Goal: Navigation & Orientation: Find specific page/section

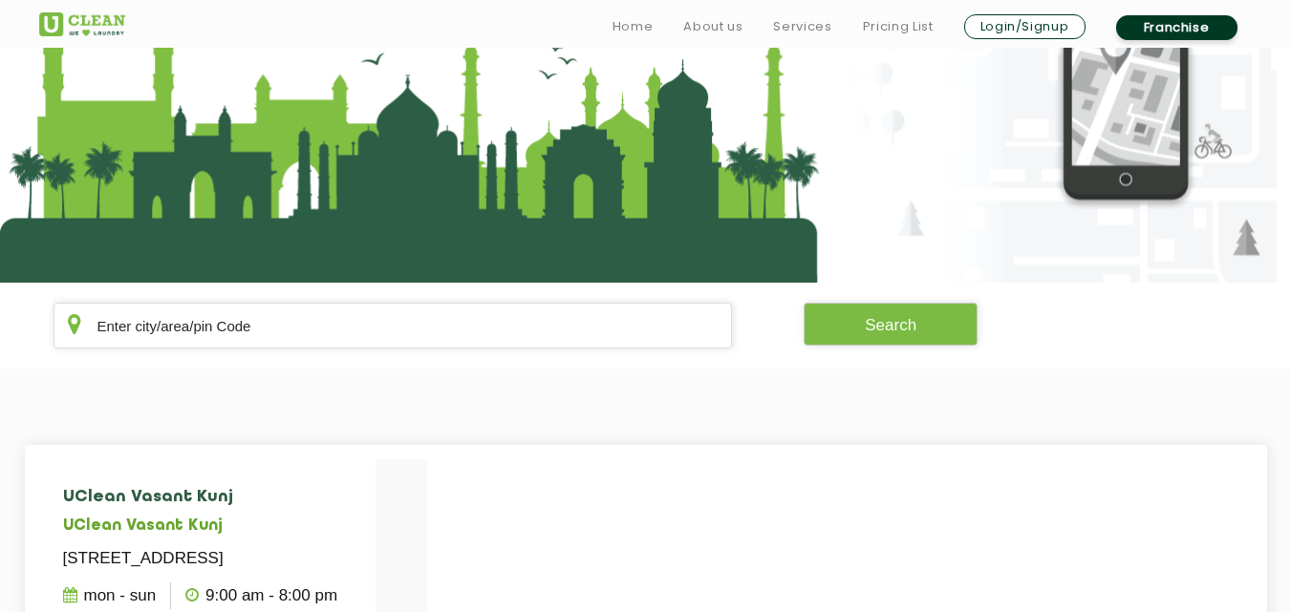
scroll to position [179, 0]
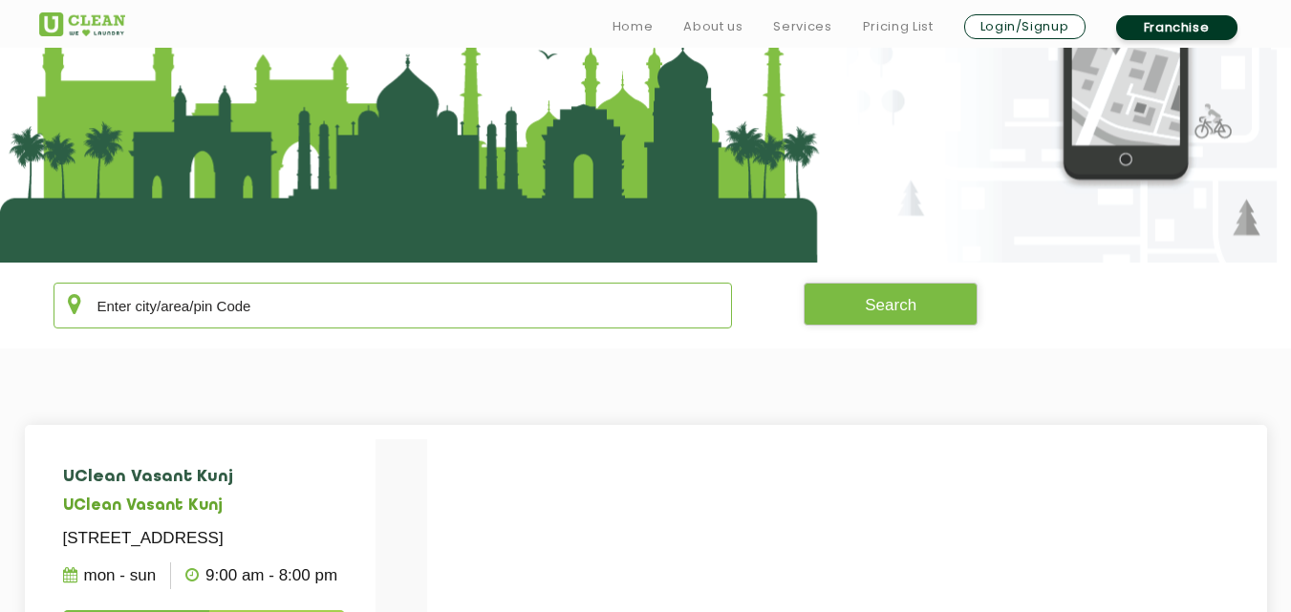
click at [428, 288] on input "text" at bounding box center [392, 306] width 679 height 46
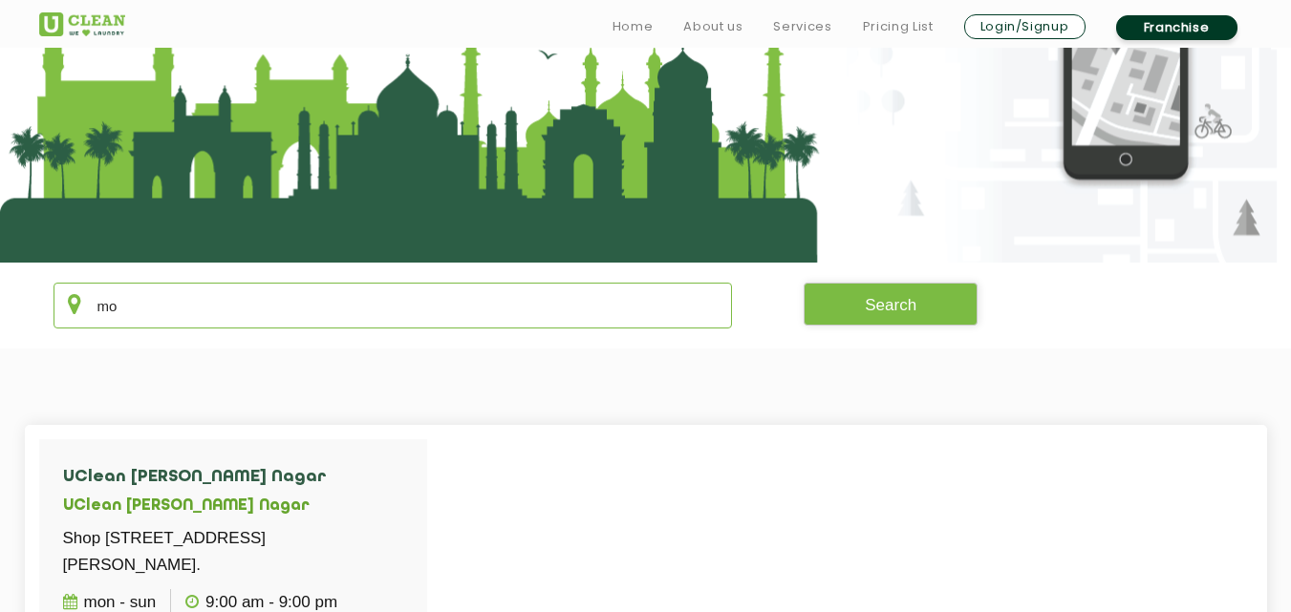
type input "m"
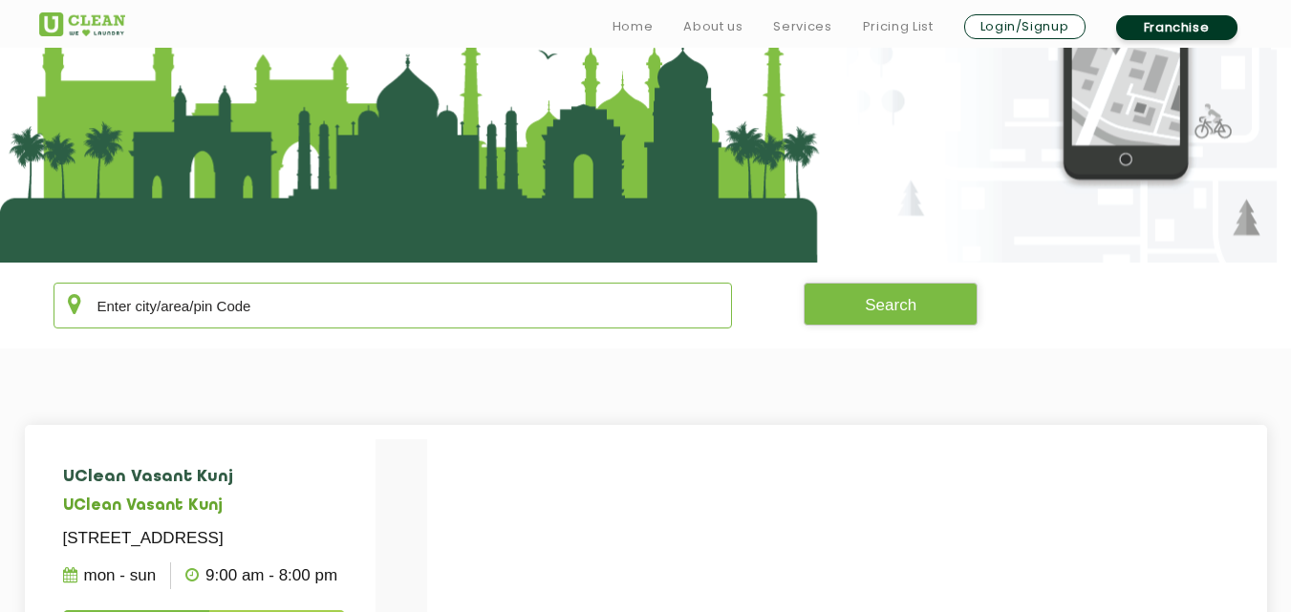
type input "k"
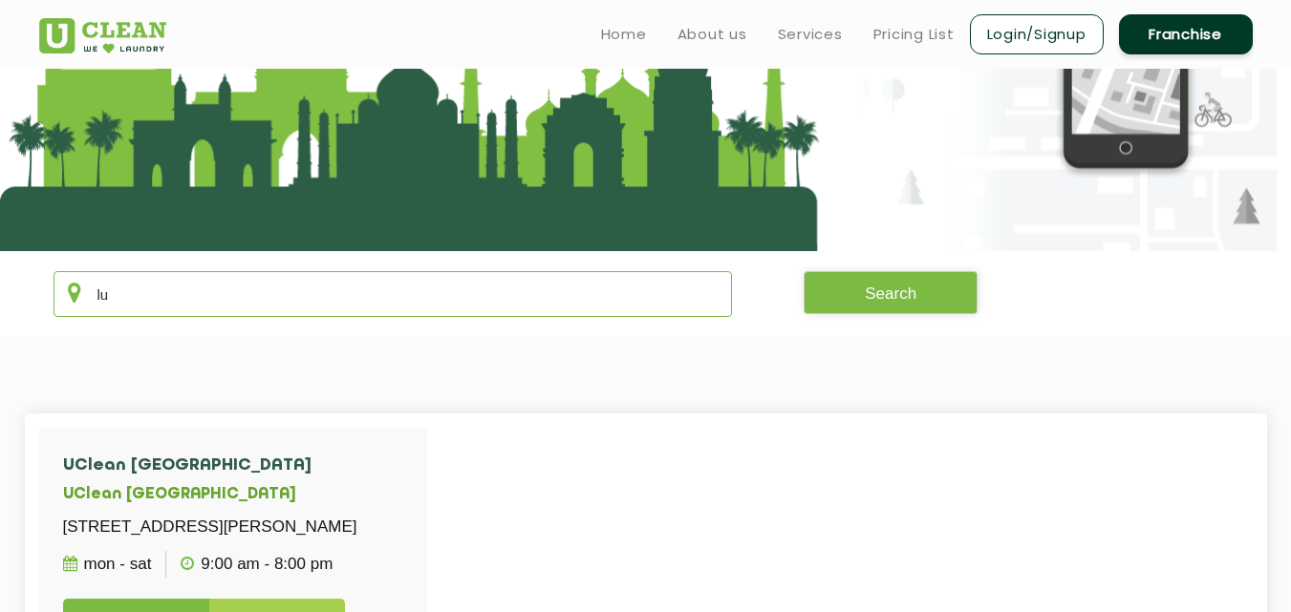
scroll to position [178, 0]
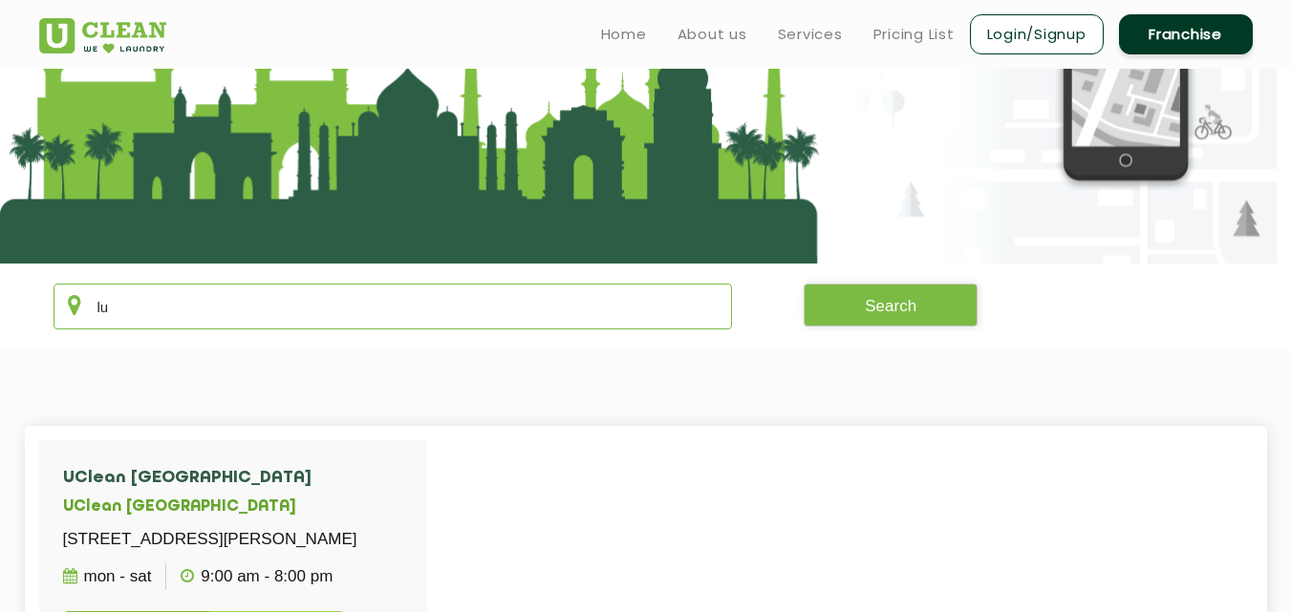
type input "l"
type input "L"
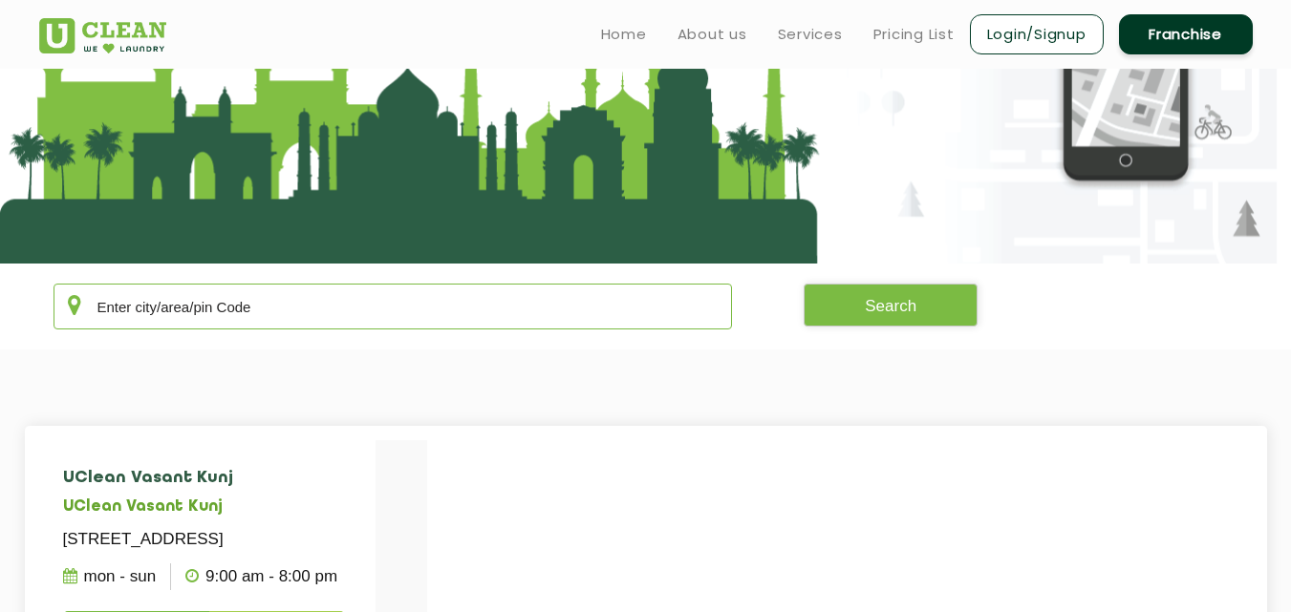
type input "L"
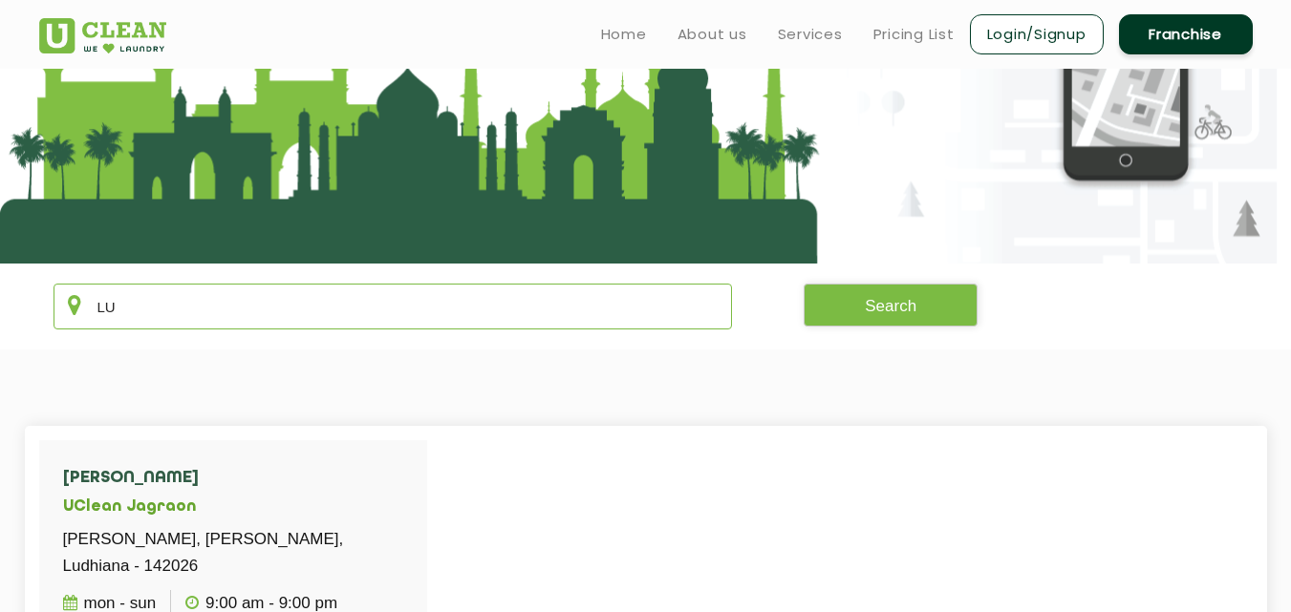
type input "L"
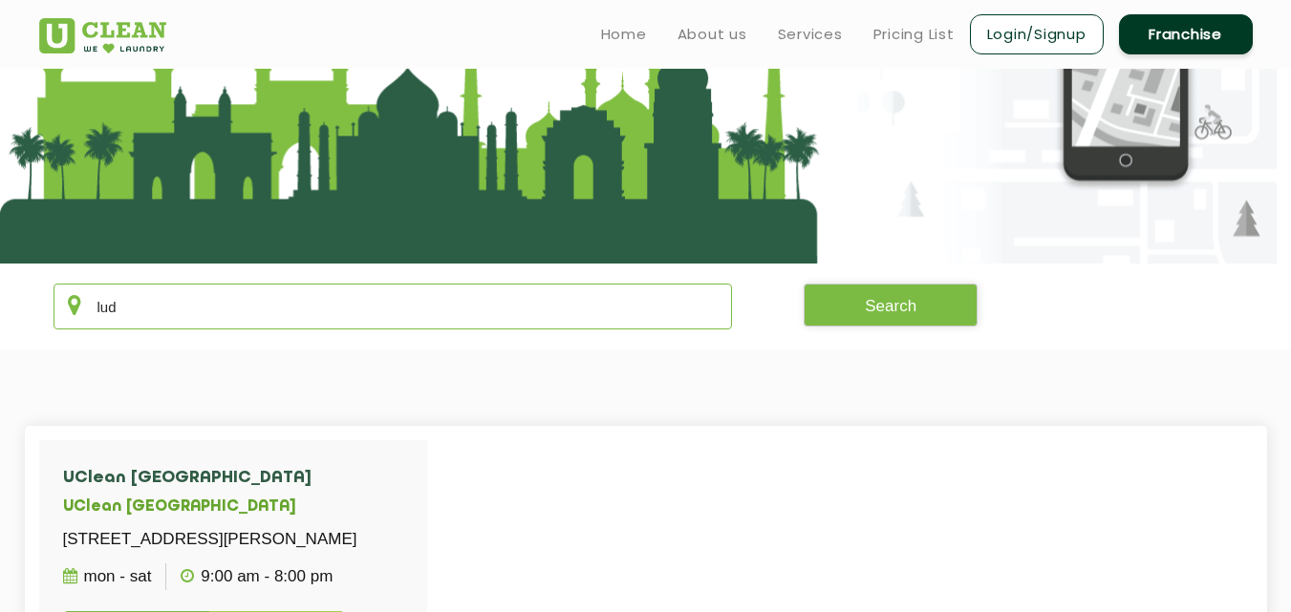
click at [428, 288] on input "lud" at bounding box center [392, 307] width 679 height 46
type input "l"
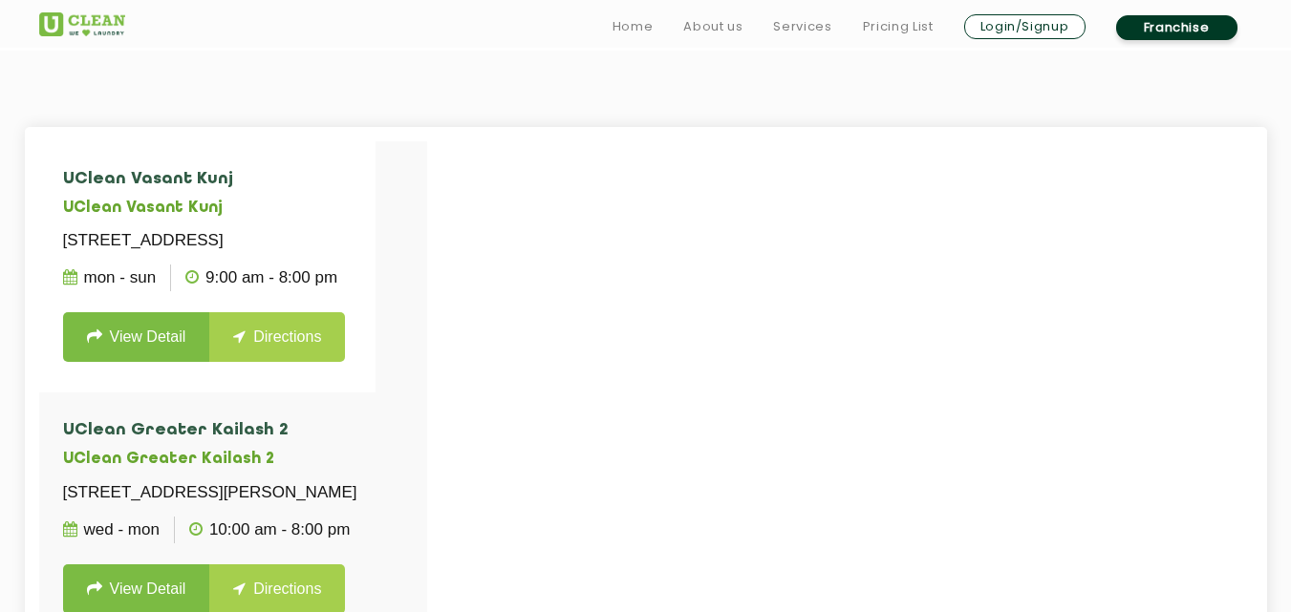
scroll to position [483, 0]
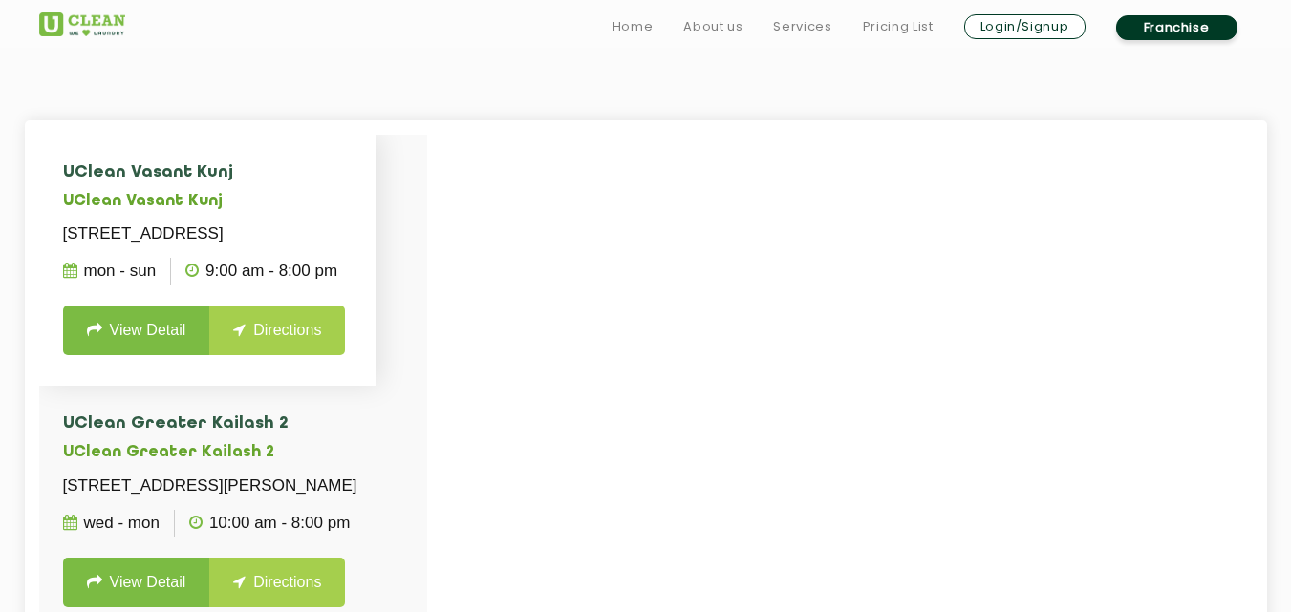
click at [376, 286] on li "UClean Vasant Kunj [STREET_ADDRESS] Mon - Sun 9:00 AM - 8:00 PM View Detail Dir…" at bounding box center [207, 260] width 337 height 251
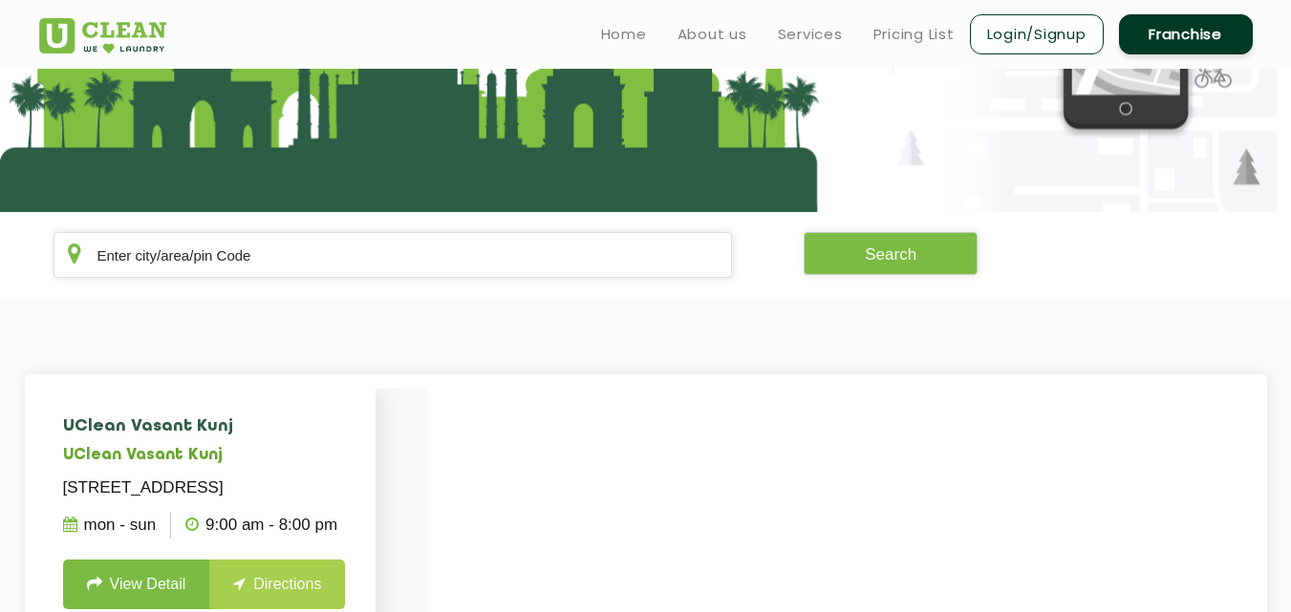
scroll to position [222, 0]
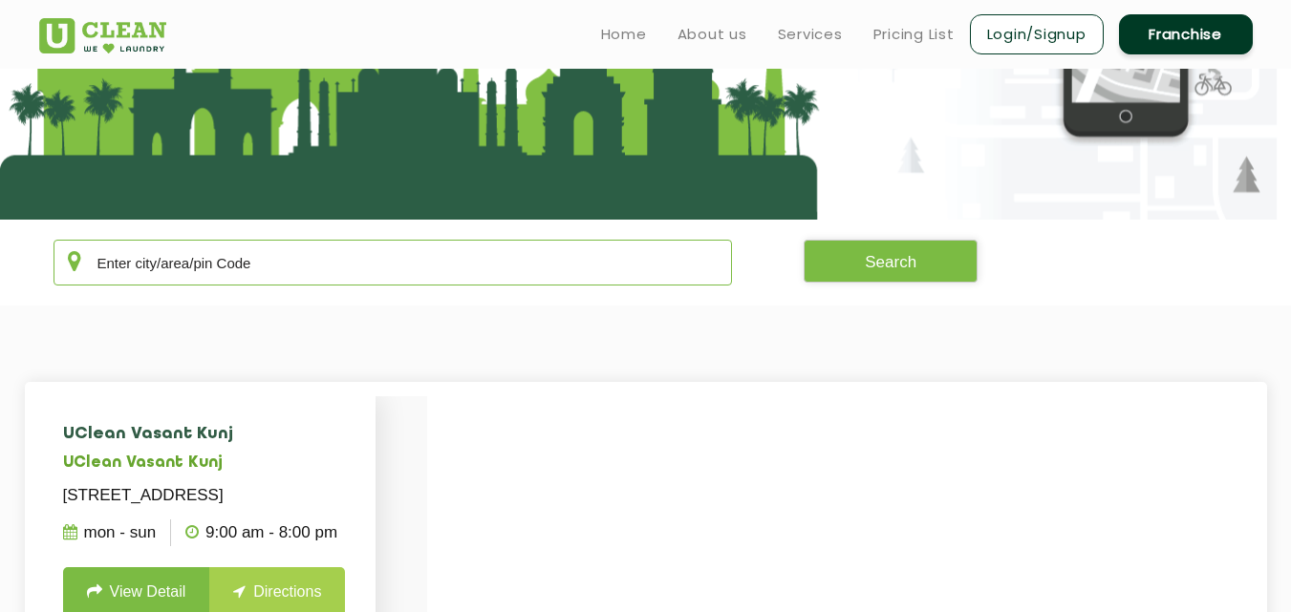
click at [371, 279] on input "text" at bounding box center [392, 263] width 679 height 46
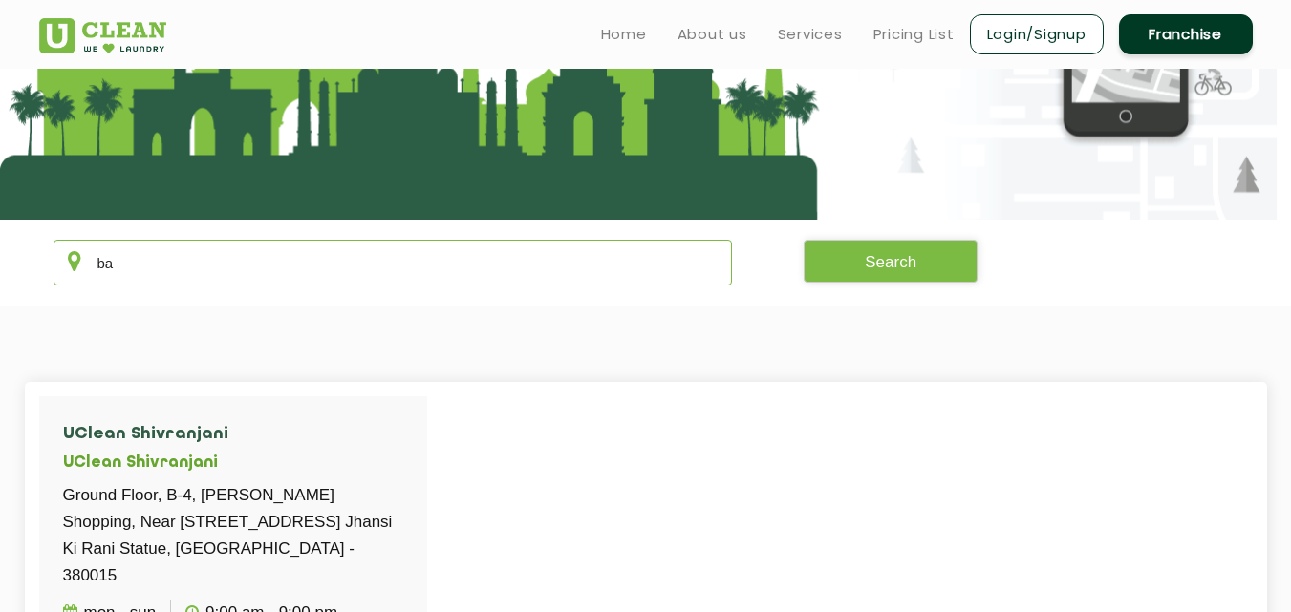
type input "b"
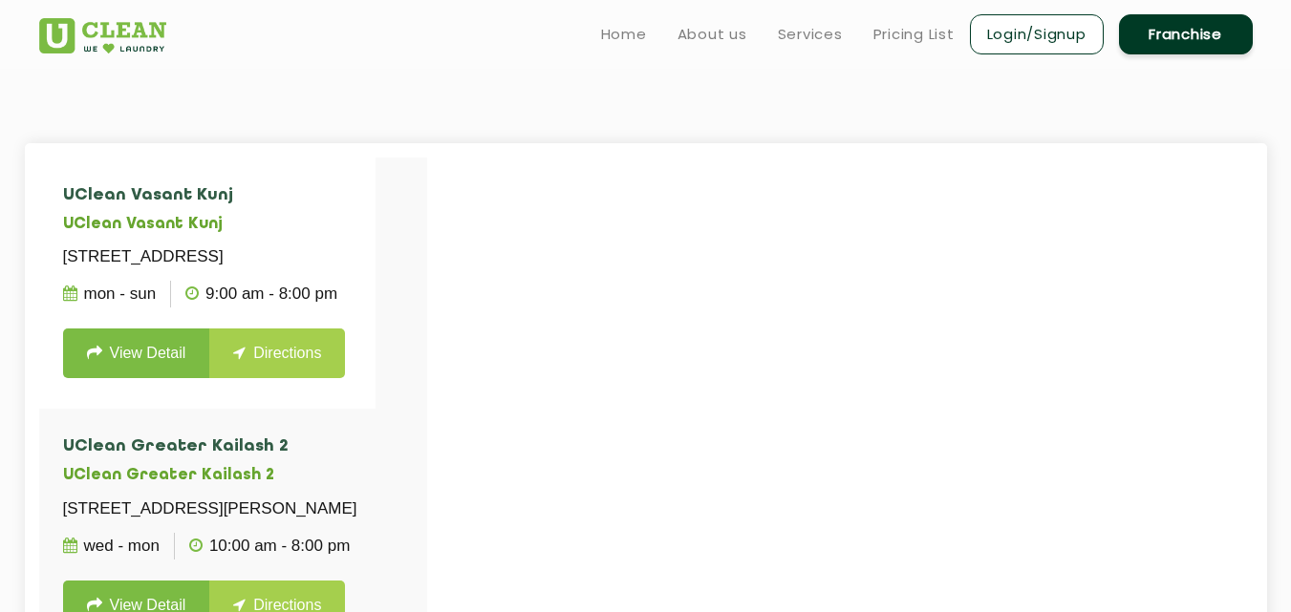
scroll to position [394, 0]
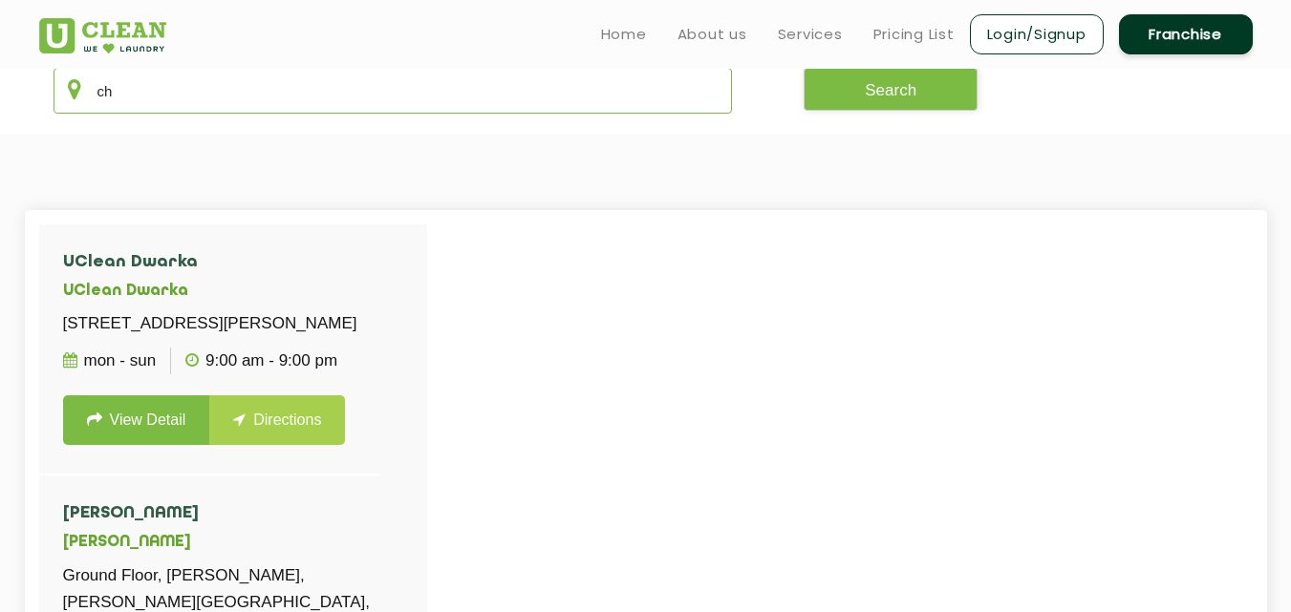
type input "c"
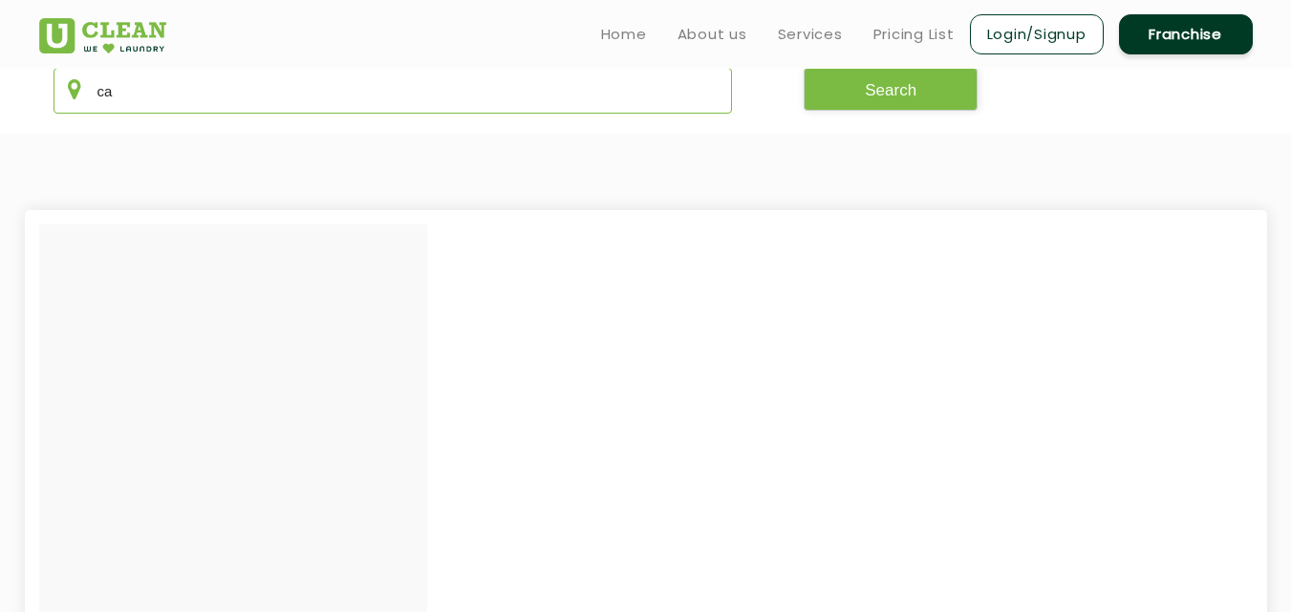
type input "c"
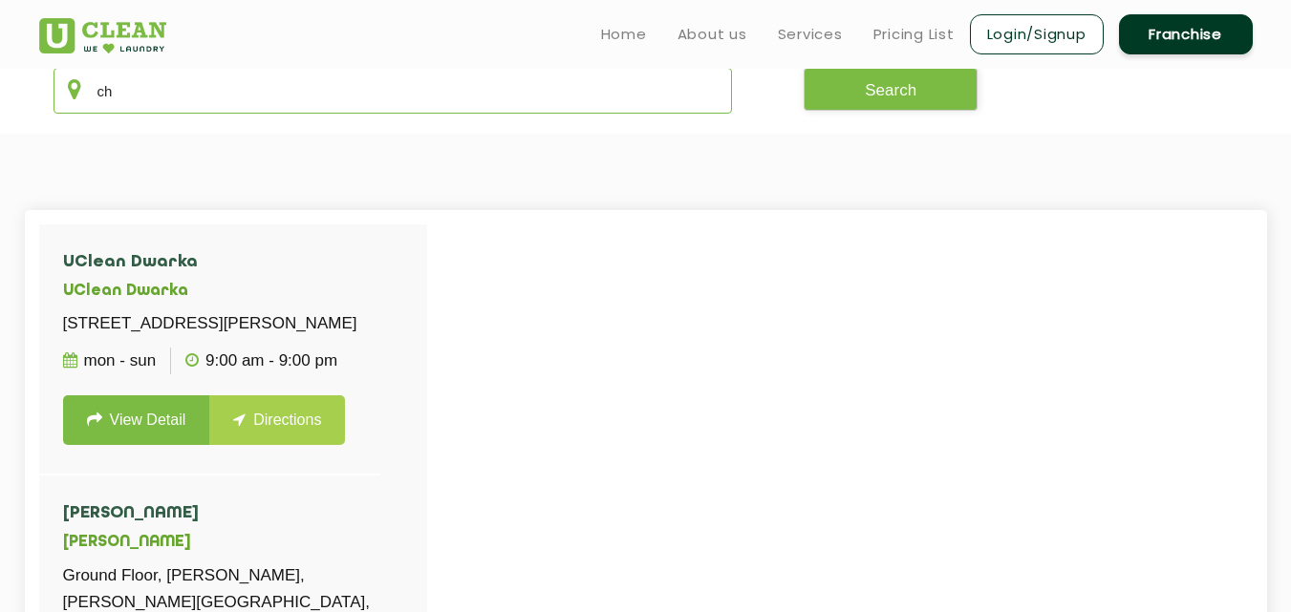
type input "c"
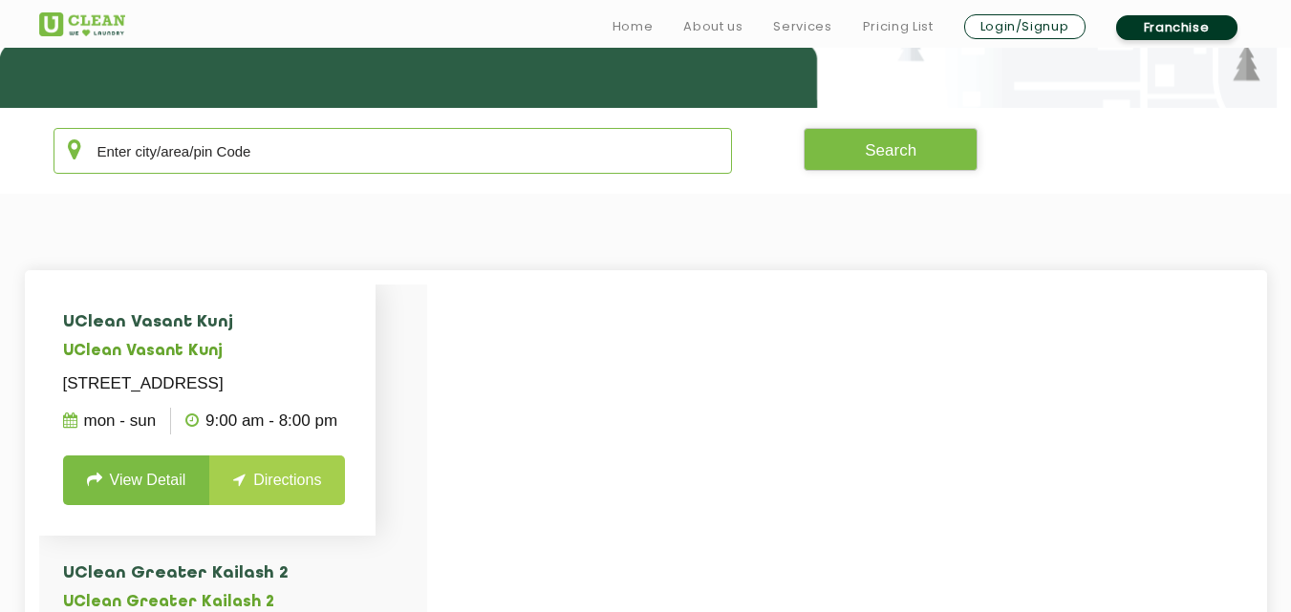
scroll to position [343, 0]
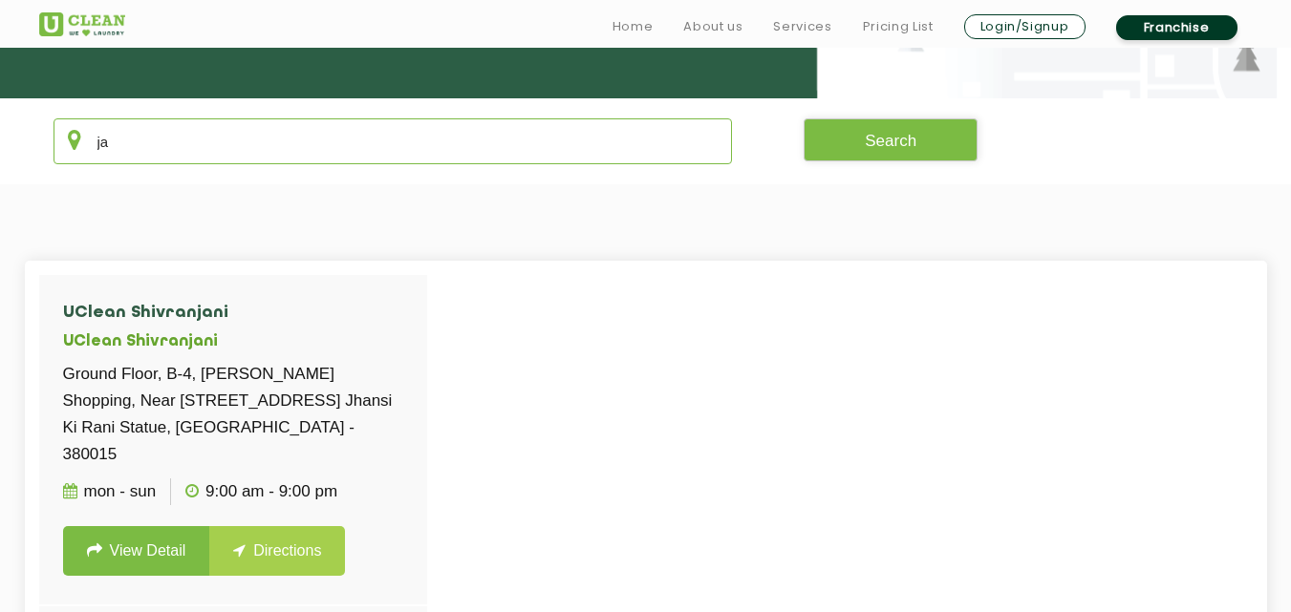
type input "j"
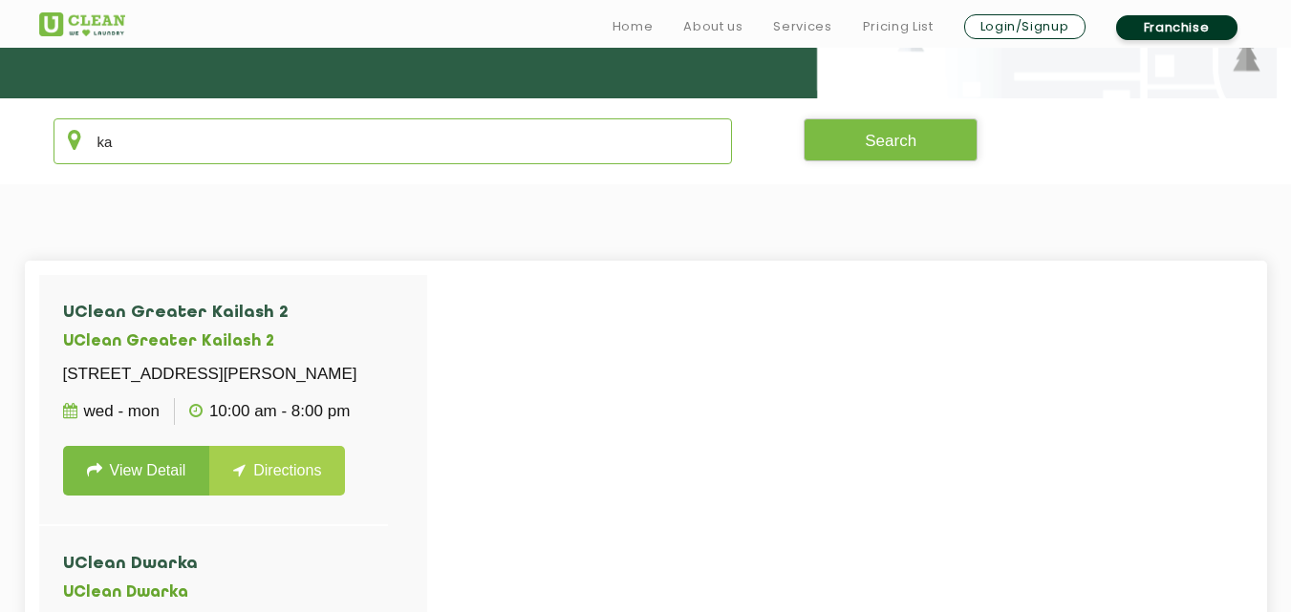
type input "k"
